Goal: Information Seeking & Learning: Understand process/instructions

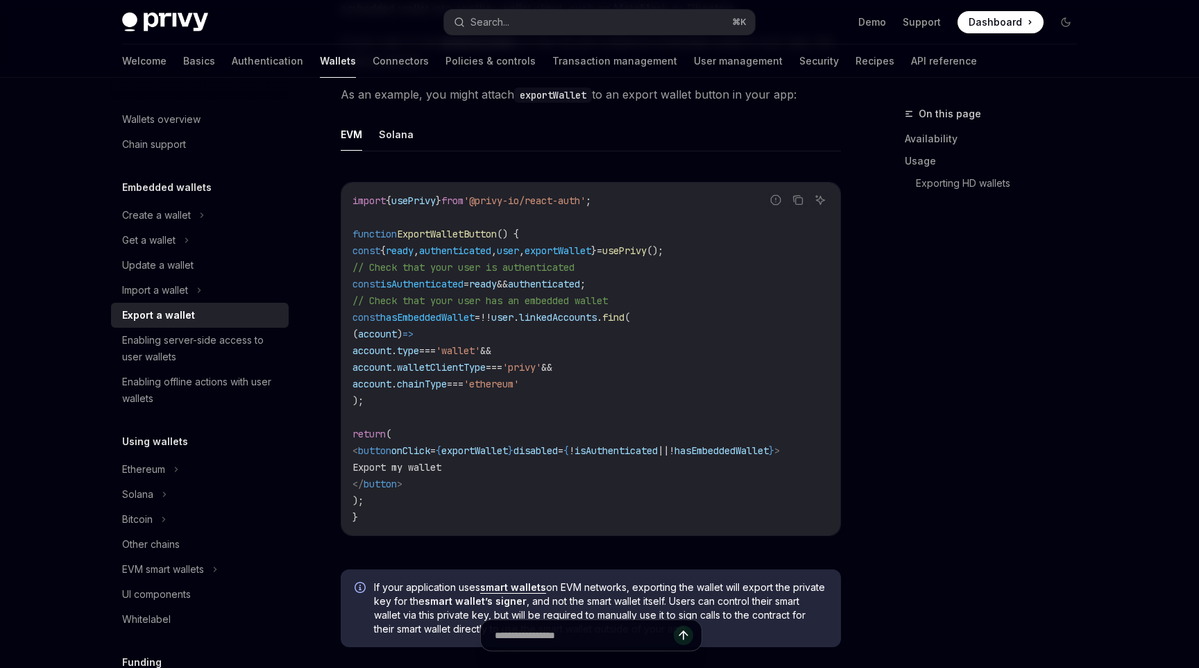
scroll to position [842, 0]
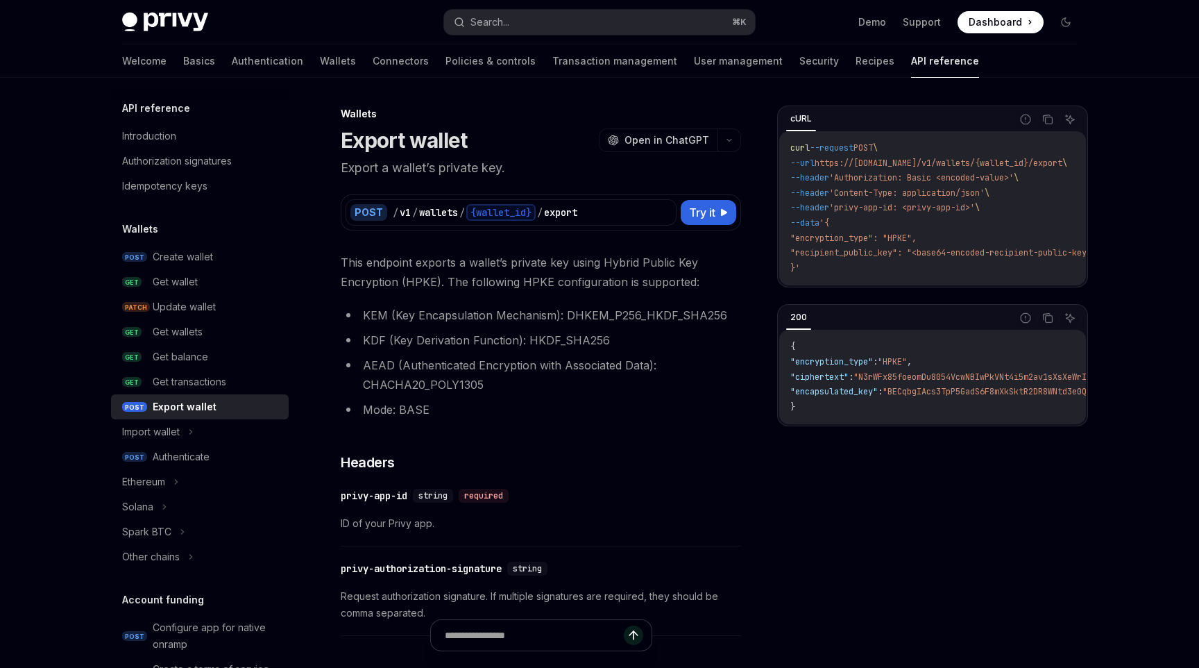
click at [393, 352] on ul "KEM (Key Encapsulation Mechanism): DHKEM_P256_HKDF_SHA256 KDF (Key Derivation F…" at bounding box center [541, 362] width 400 height 114
click at [668, 381] on li "AEAD (Authenticated Encryption with Associated Data): CHACHA20_POLY1305" at bounding box center [541, 374] width 400 height 39
click at [185, 420] on div "Import wallet" at bounding box center [200, 431] width 178 height 25
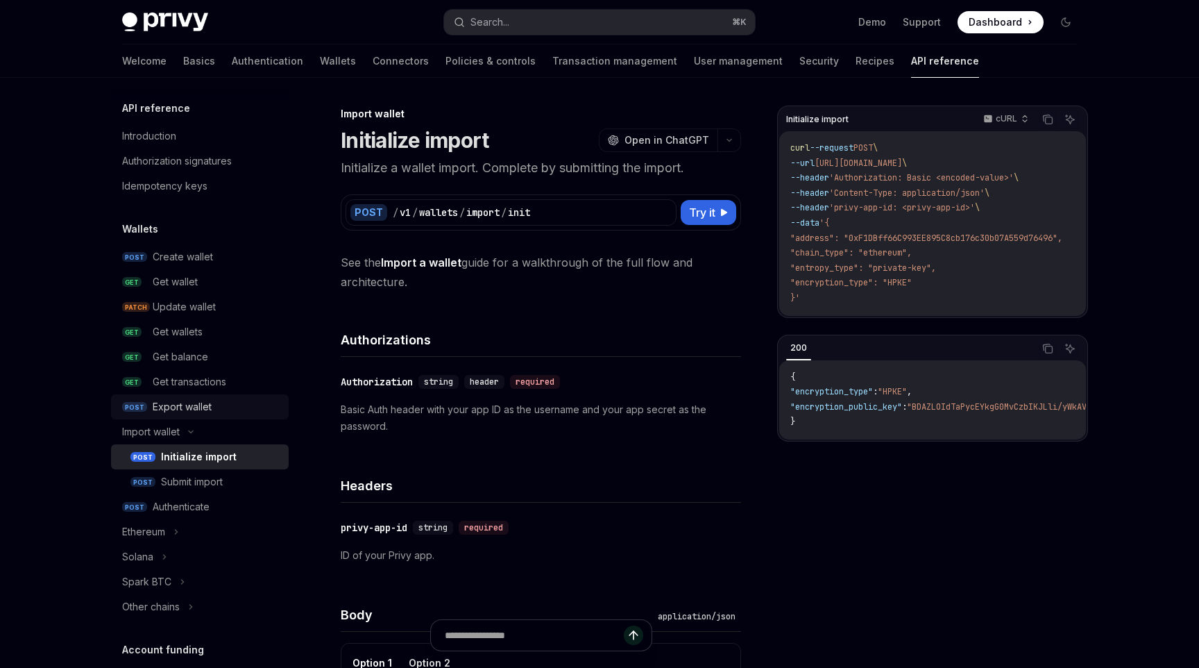
click at [184, 403] on div "Export wallet" at bounding box center [182, 406] width 59 height 17
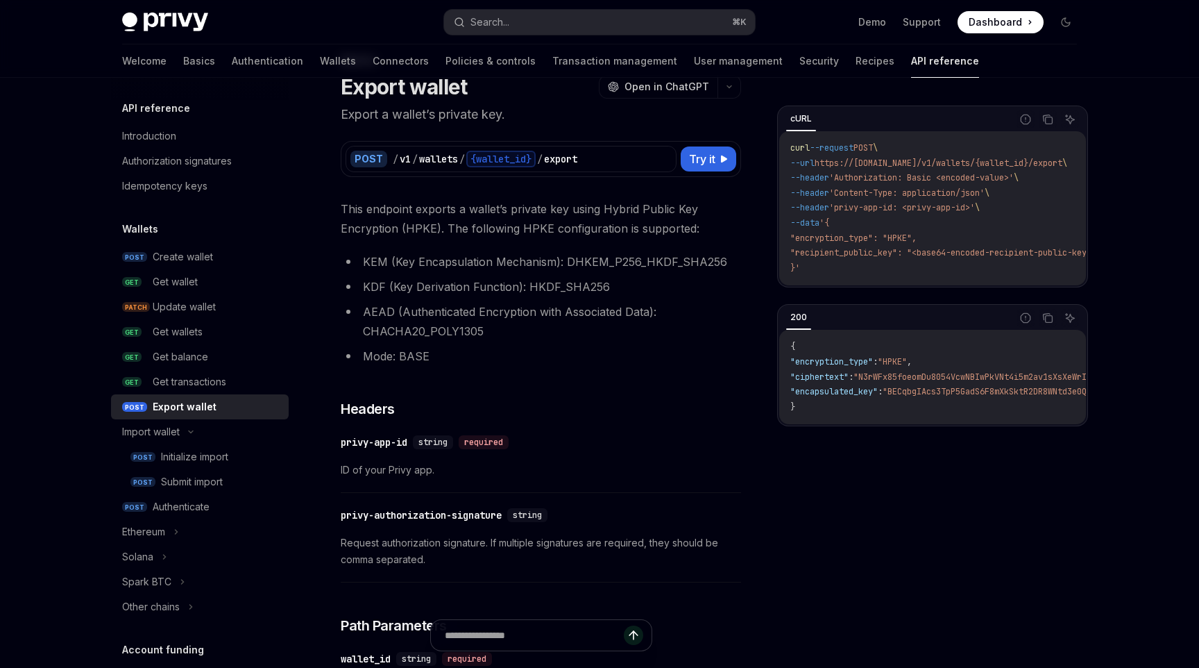
scroll to position [40, 0]
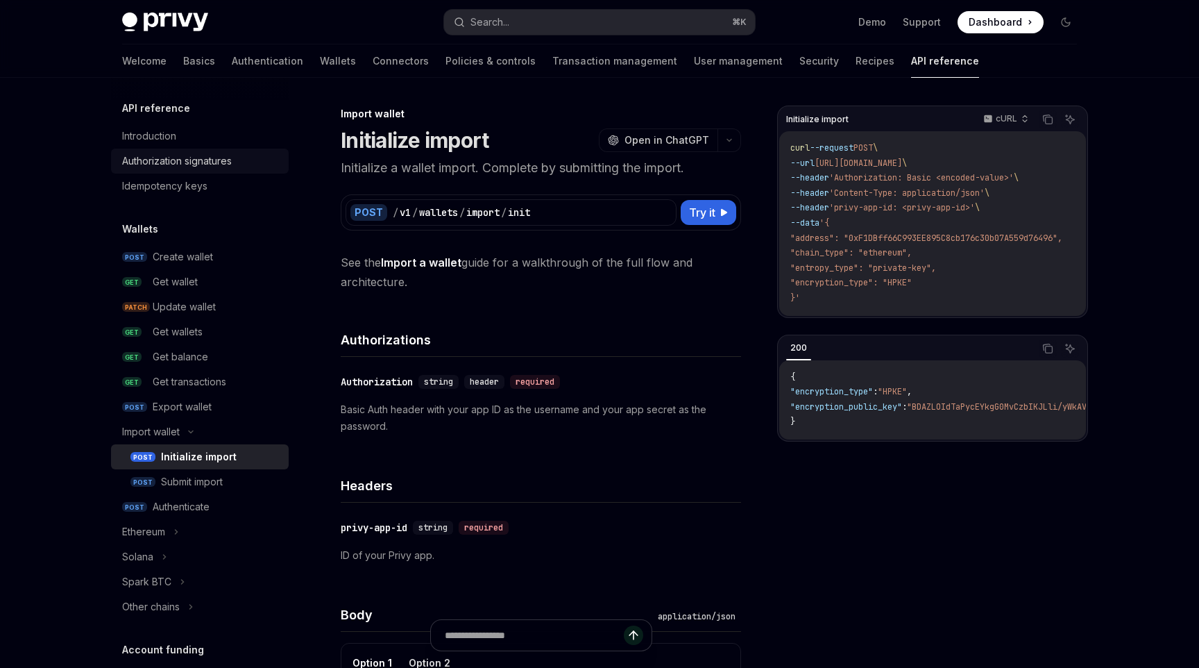
scroll to position [1, 0]
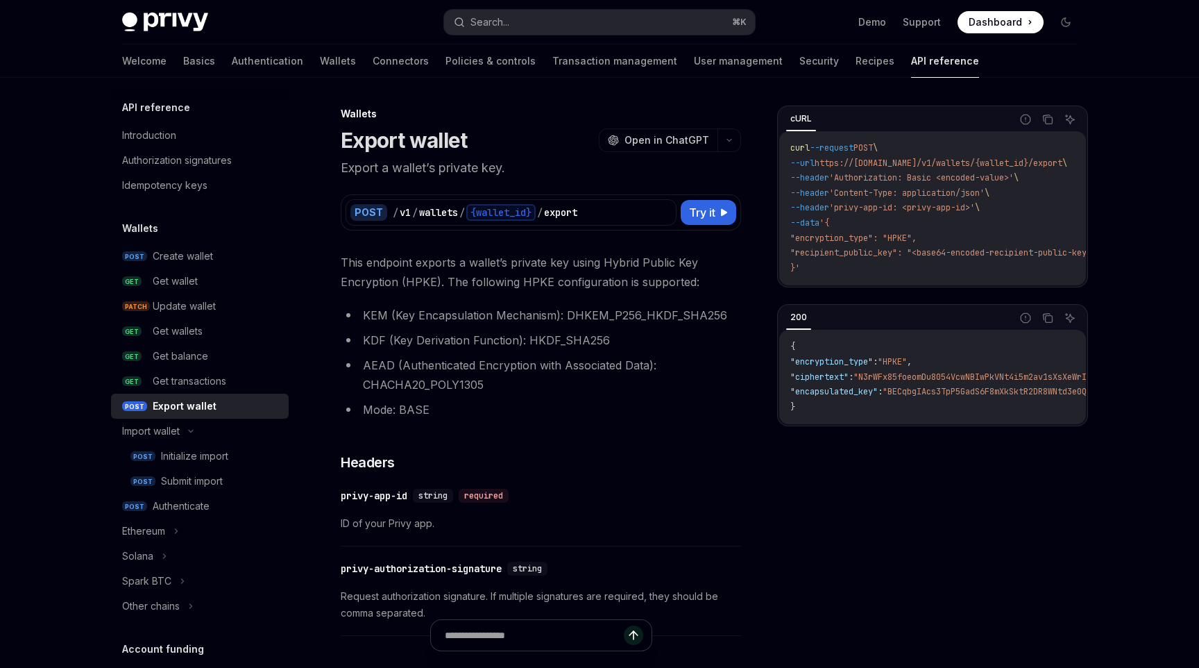
type textarea "*"
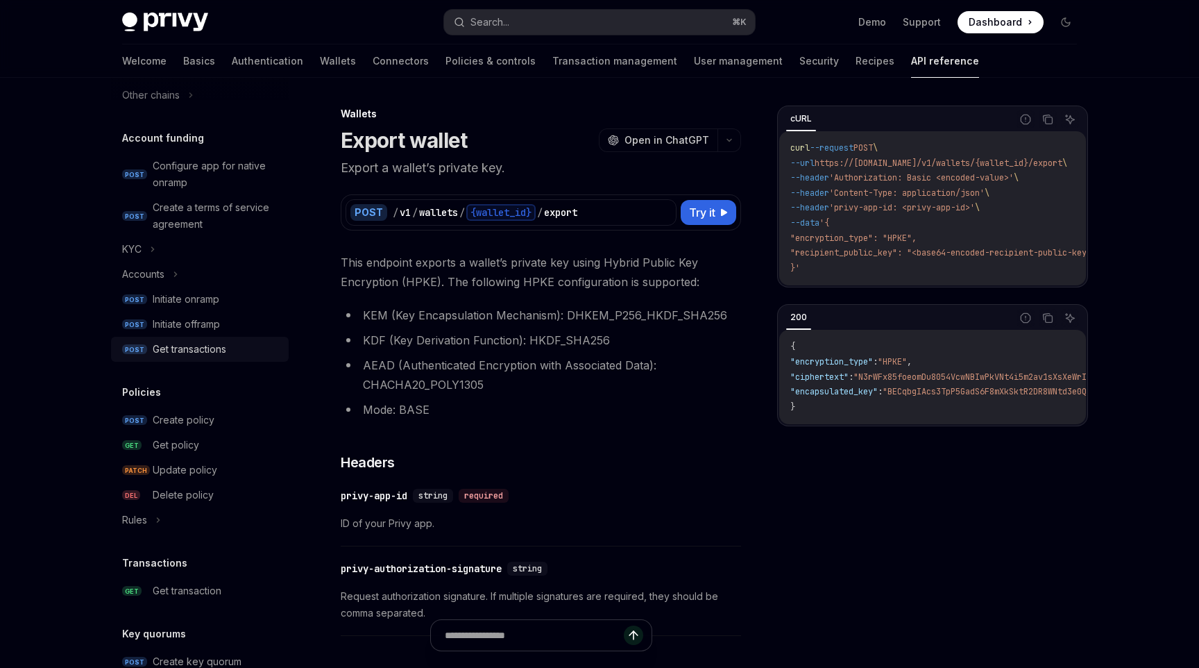
scroll to position [514, 0]
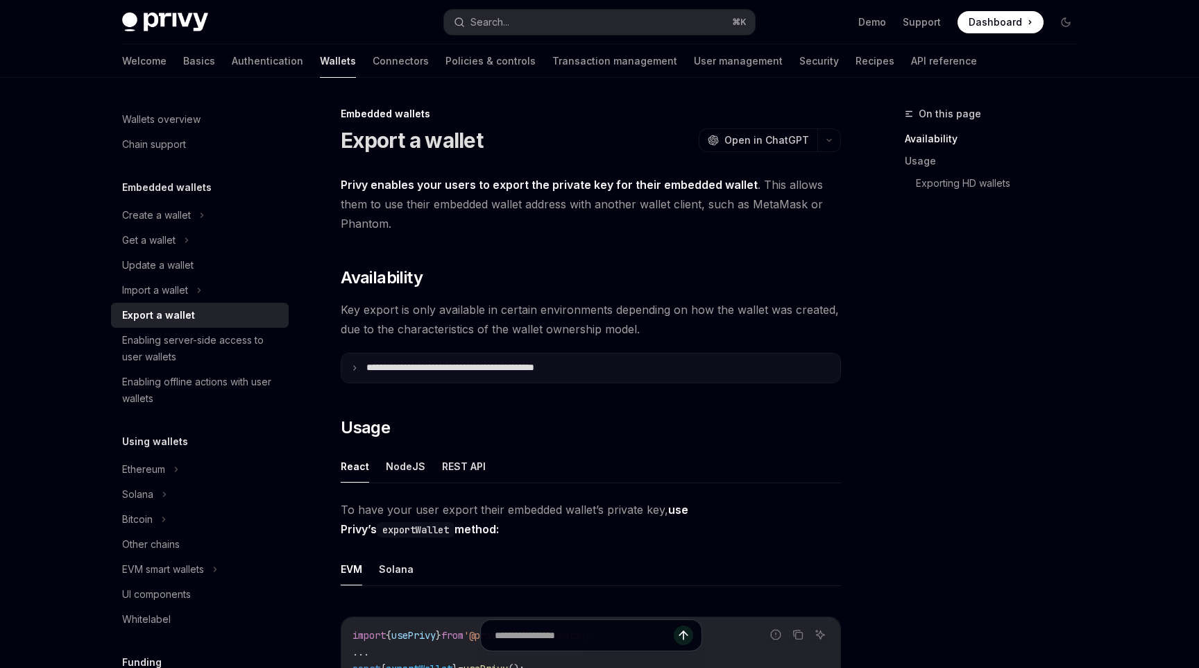
click at [502, 369] on p "**********" at bounding box center [480, 368] width 229 height 12
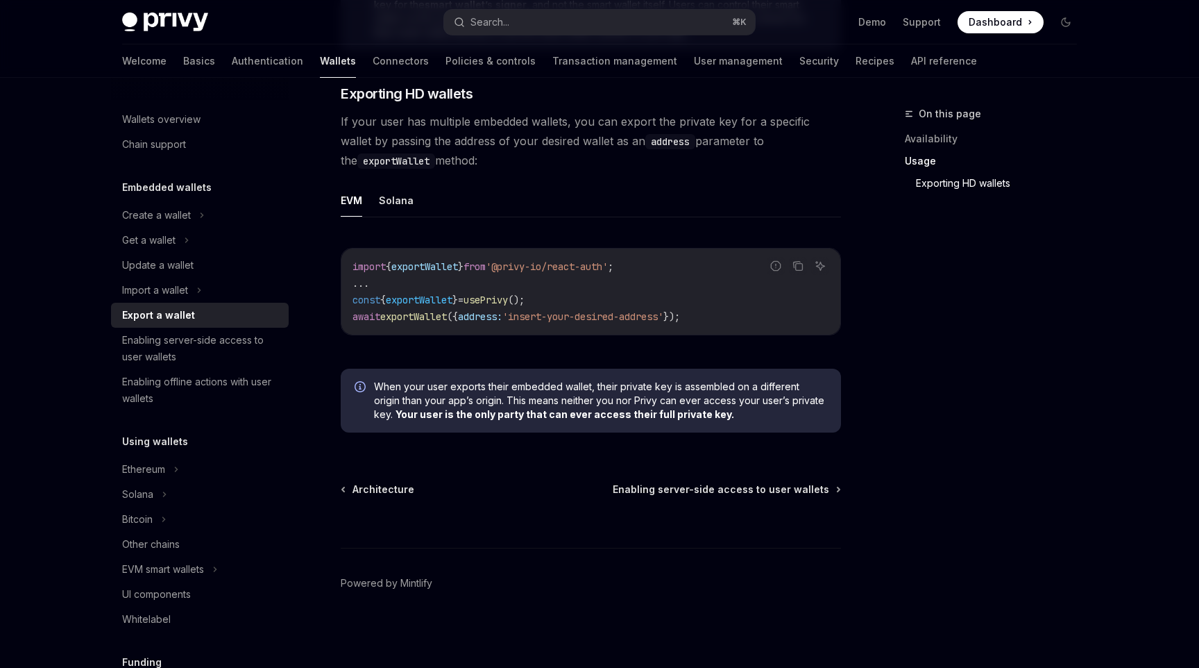
scroll to position [1676, 0]
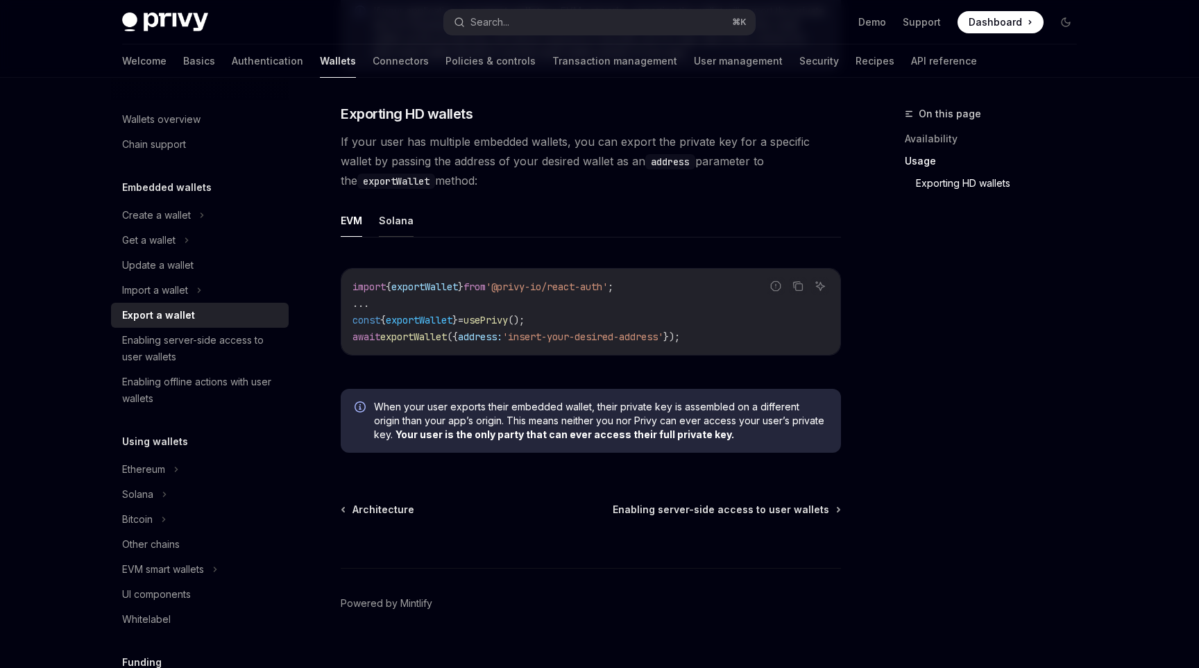
click at [389, 232] on button "Solana" at bounding box center [396, 220] width 35 height 33
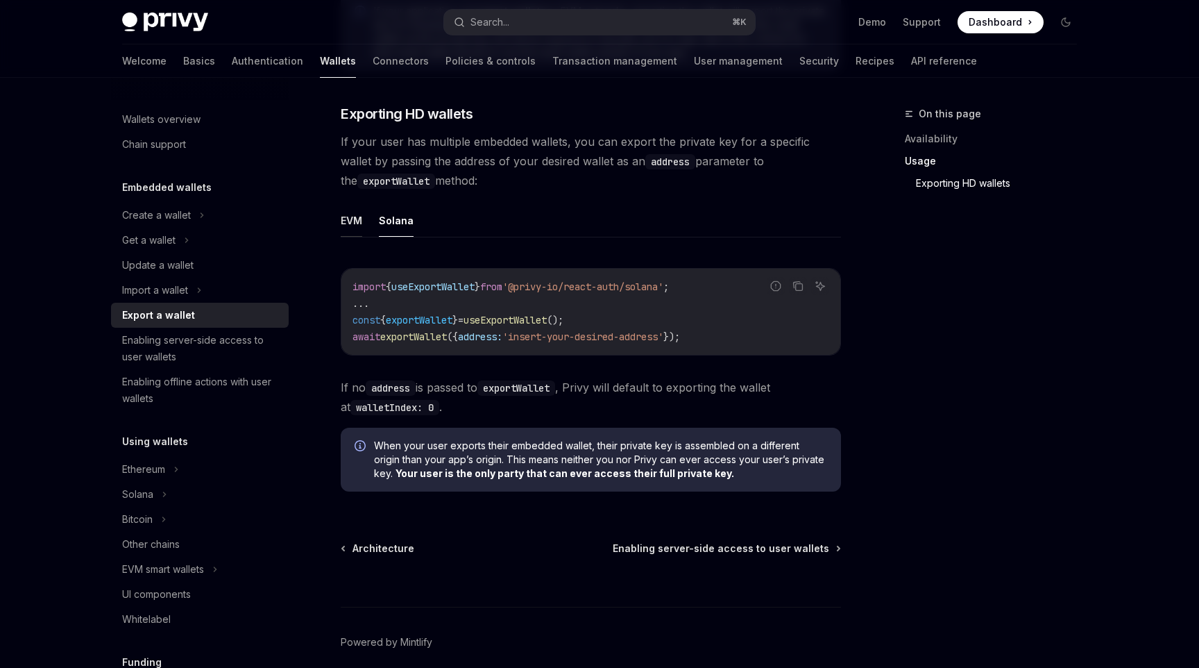
click at [362, 225] on button "EVM" at bounding box center [352, 220] width 22 height 33
type textarea "*"
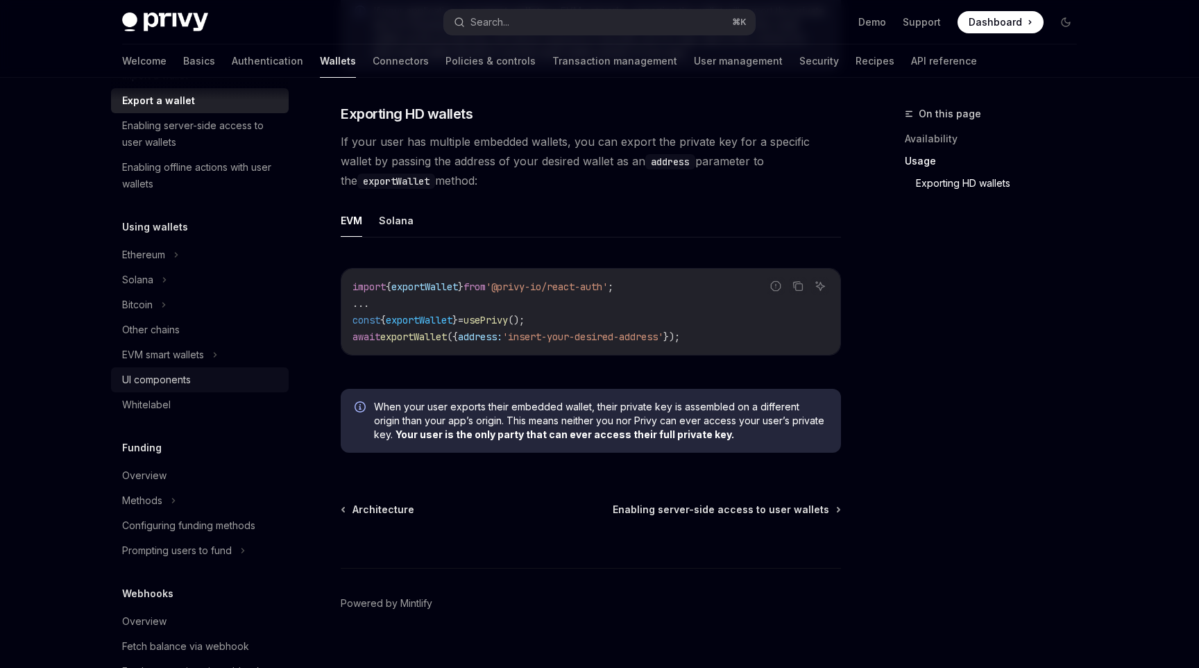
scroll to position [36, 0]
